Goal: Transaction & Acquisition: Purchase product/service

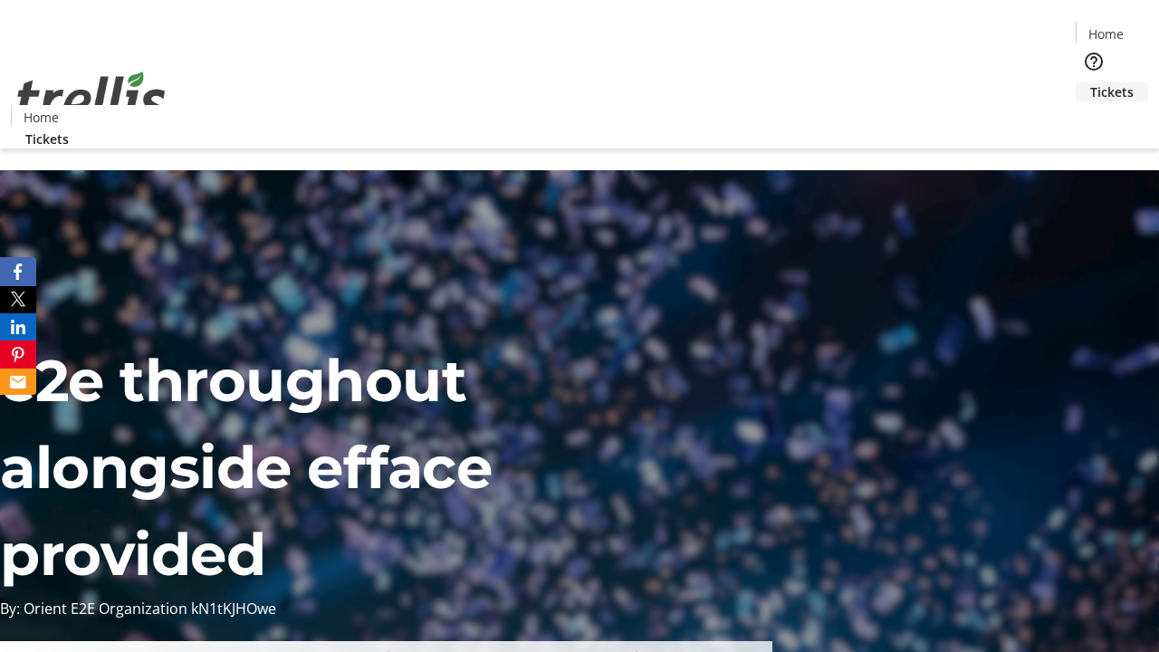
click at [1090, 82] on span "Tickets" at bounding box center [1111, 91] width 43 height 19
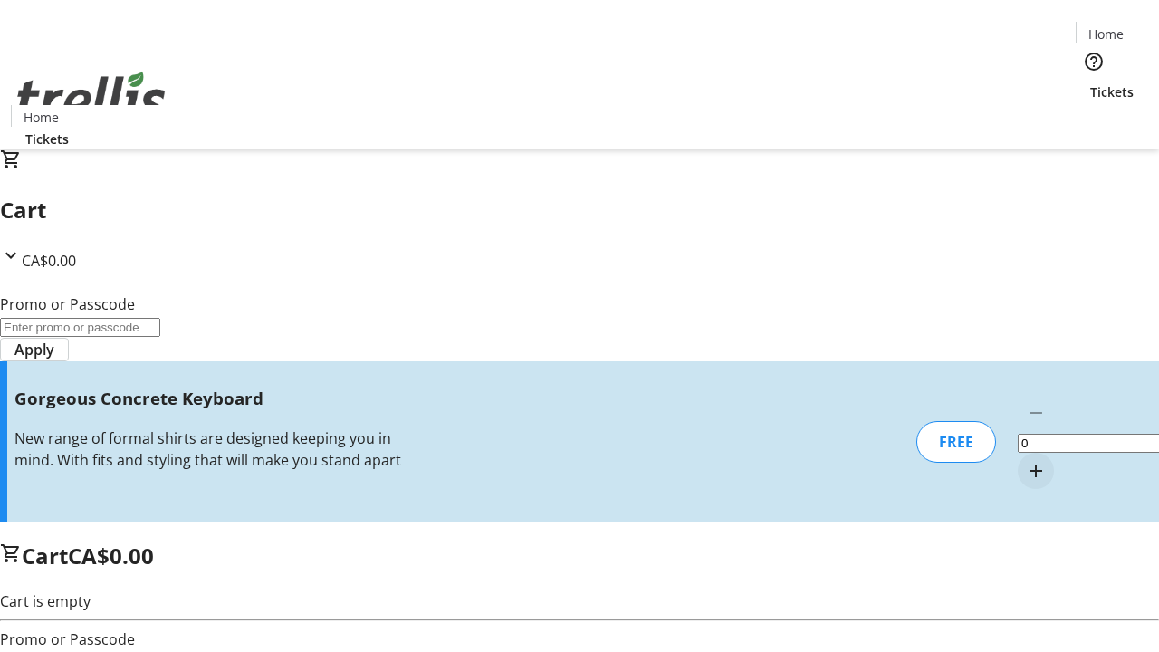
click at [1025, 460] on mat-icon "Increment by one" at bounding box center [1036, 471] width 22 height 22
type input "1"
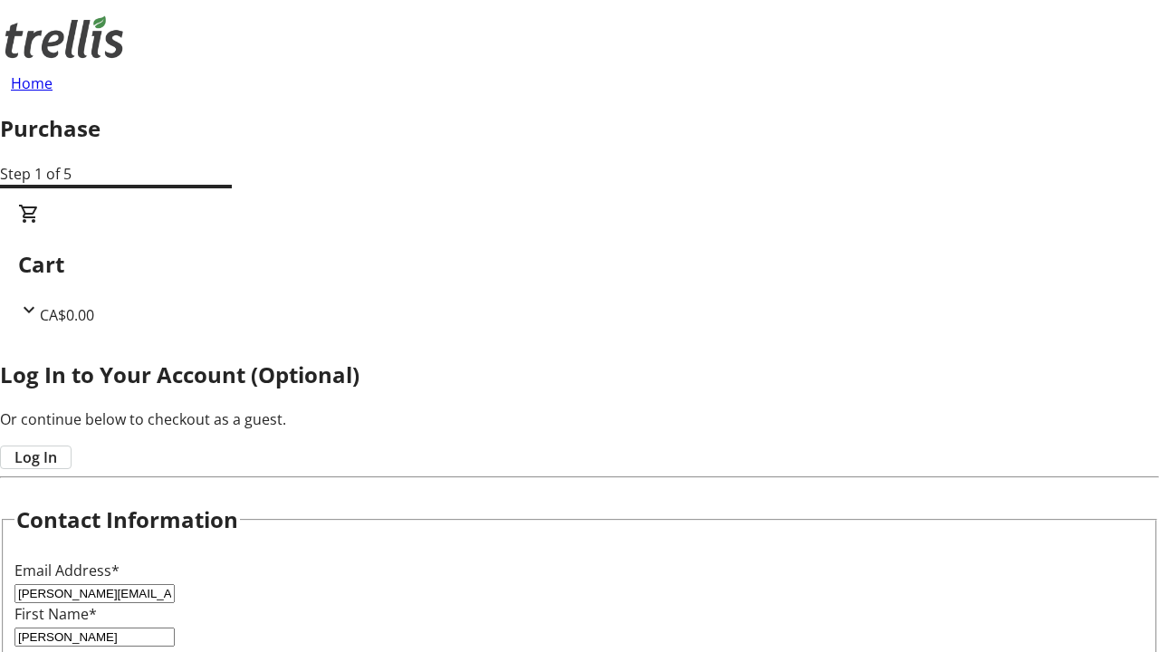
type input "[PERSON_NAME]"
